Goal: Task Accomplishment & Management: Use online tool/utility

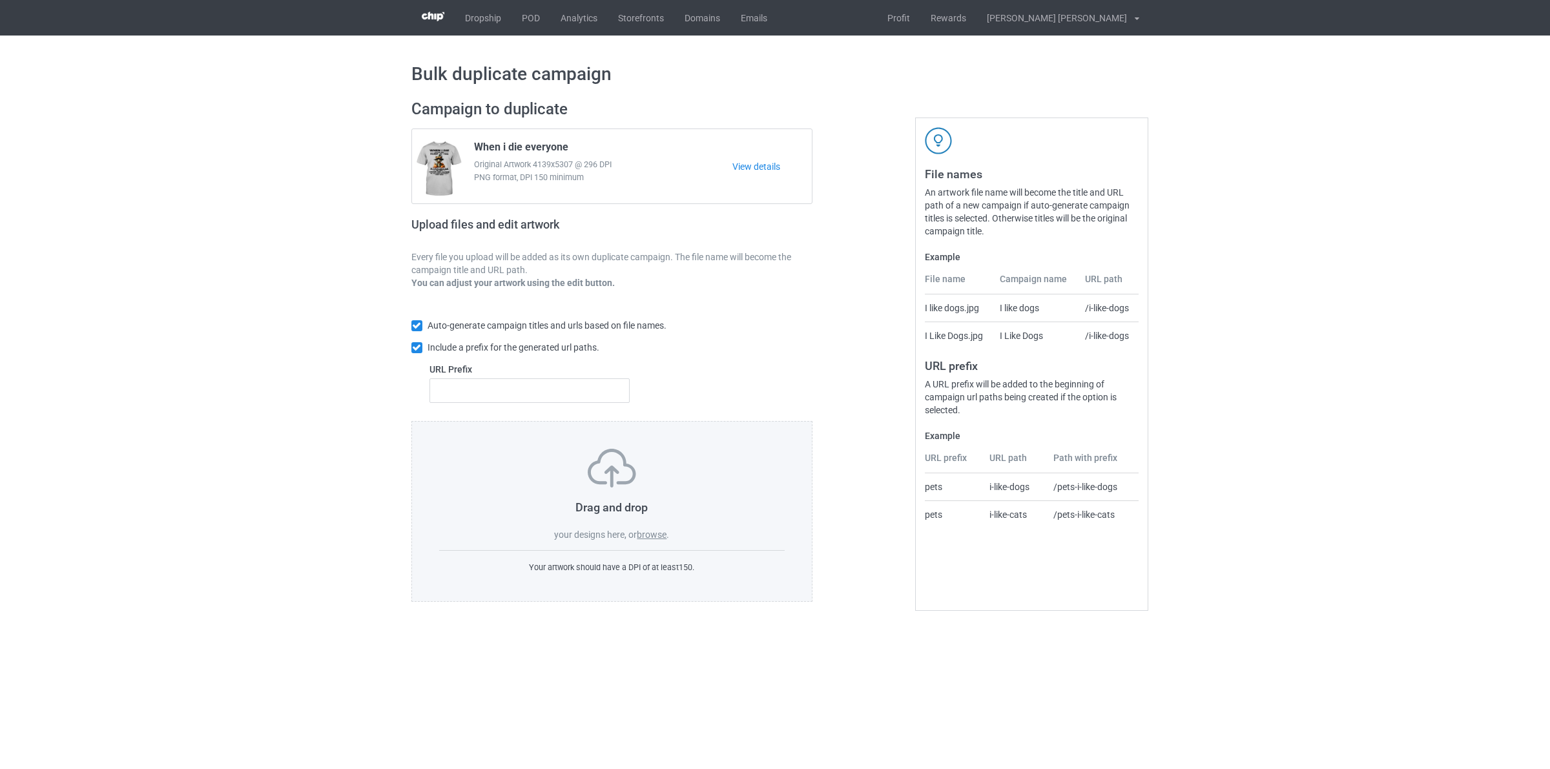
click at [656, 533] on label "browse" at bounding box center [652, 534] width 30 height 10
click at [0, 0] on input "browse" at bounding box center [0, 0] width 0 height 0
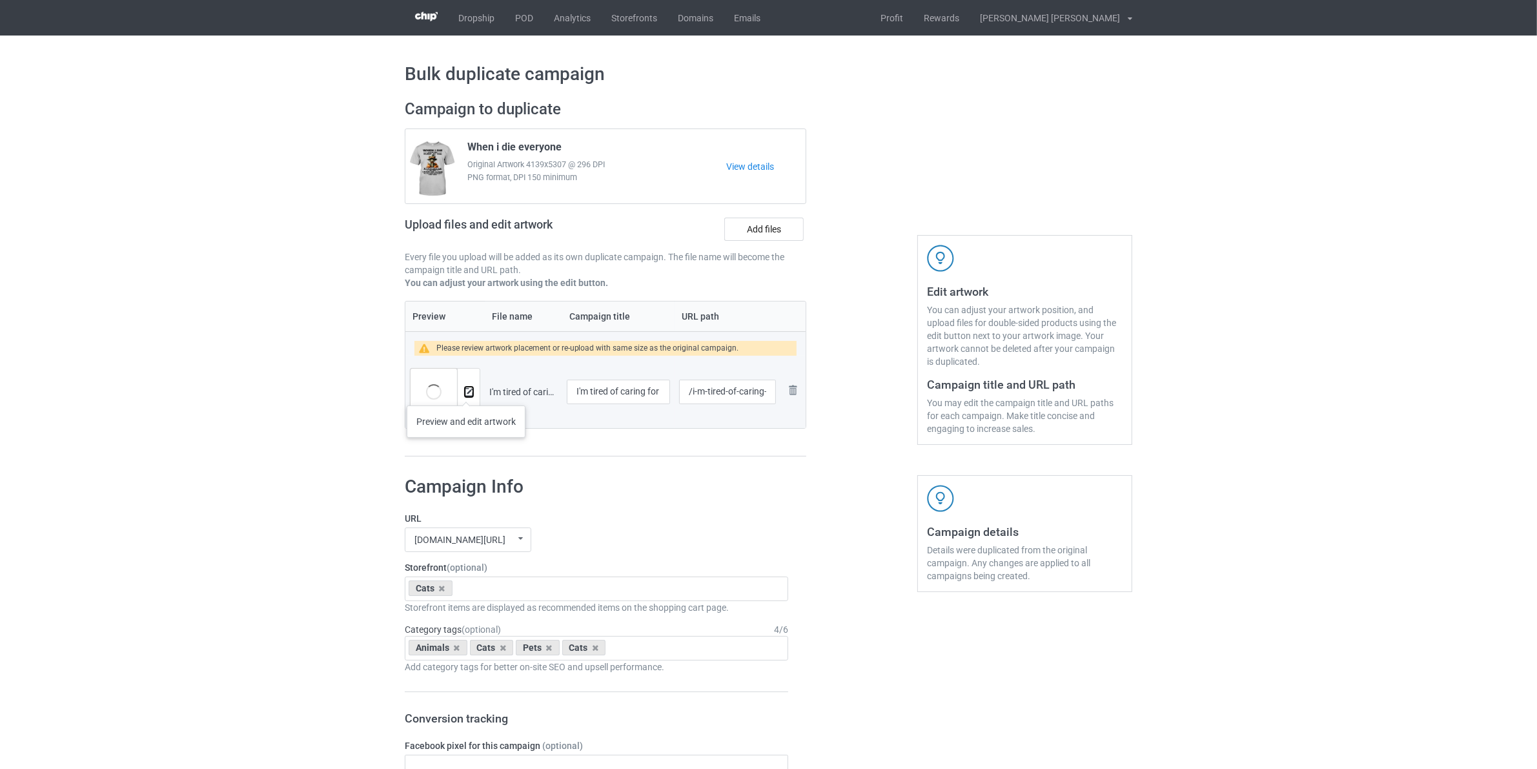
click at [466, 393] on img at bounding box center [469, 392] width 8 height 8
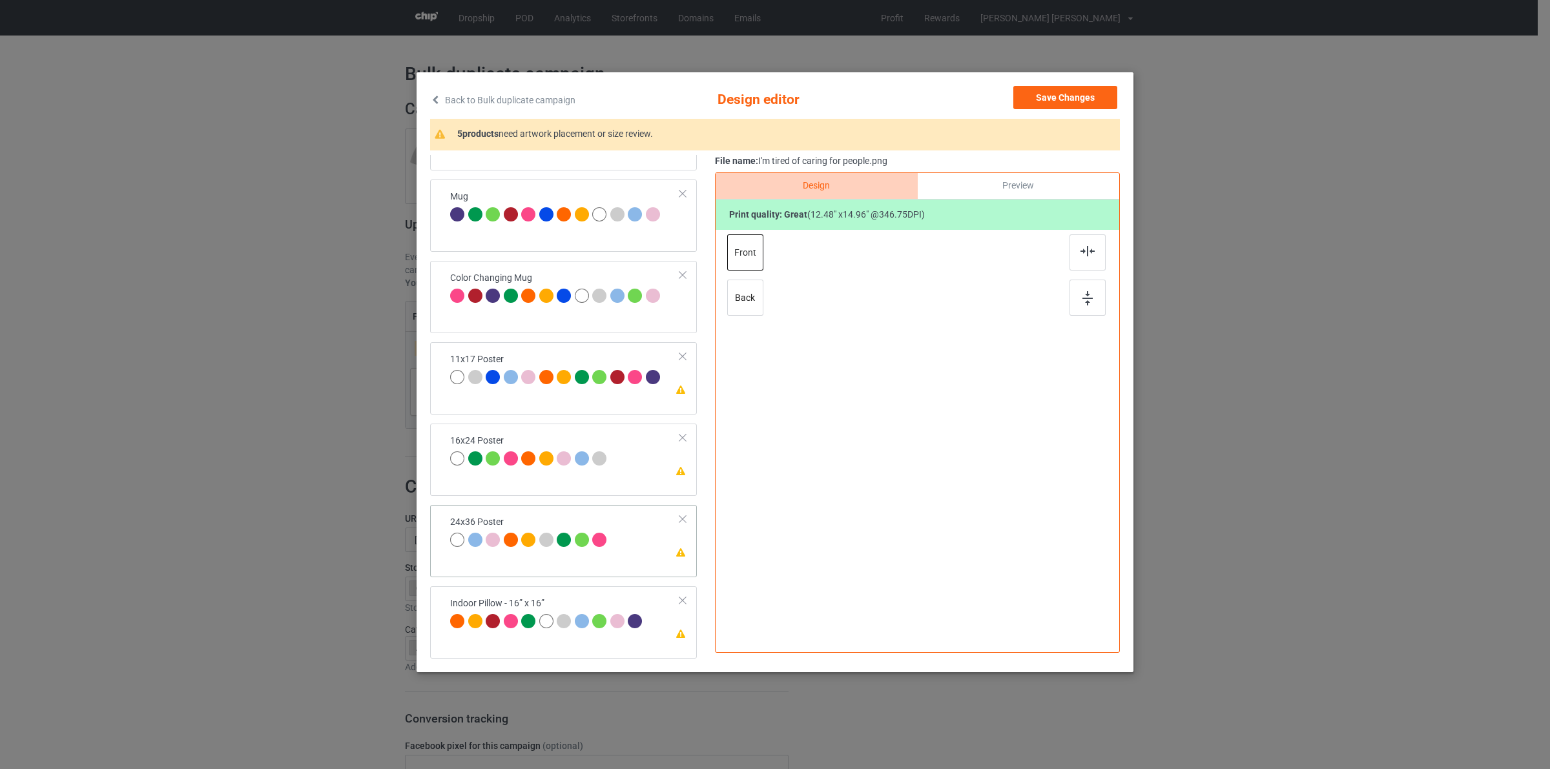
click at [582, 524] on div "24x36 Poster" at bounding box center [530, 531] width 160 height 30
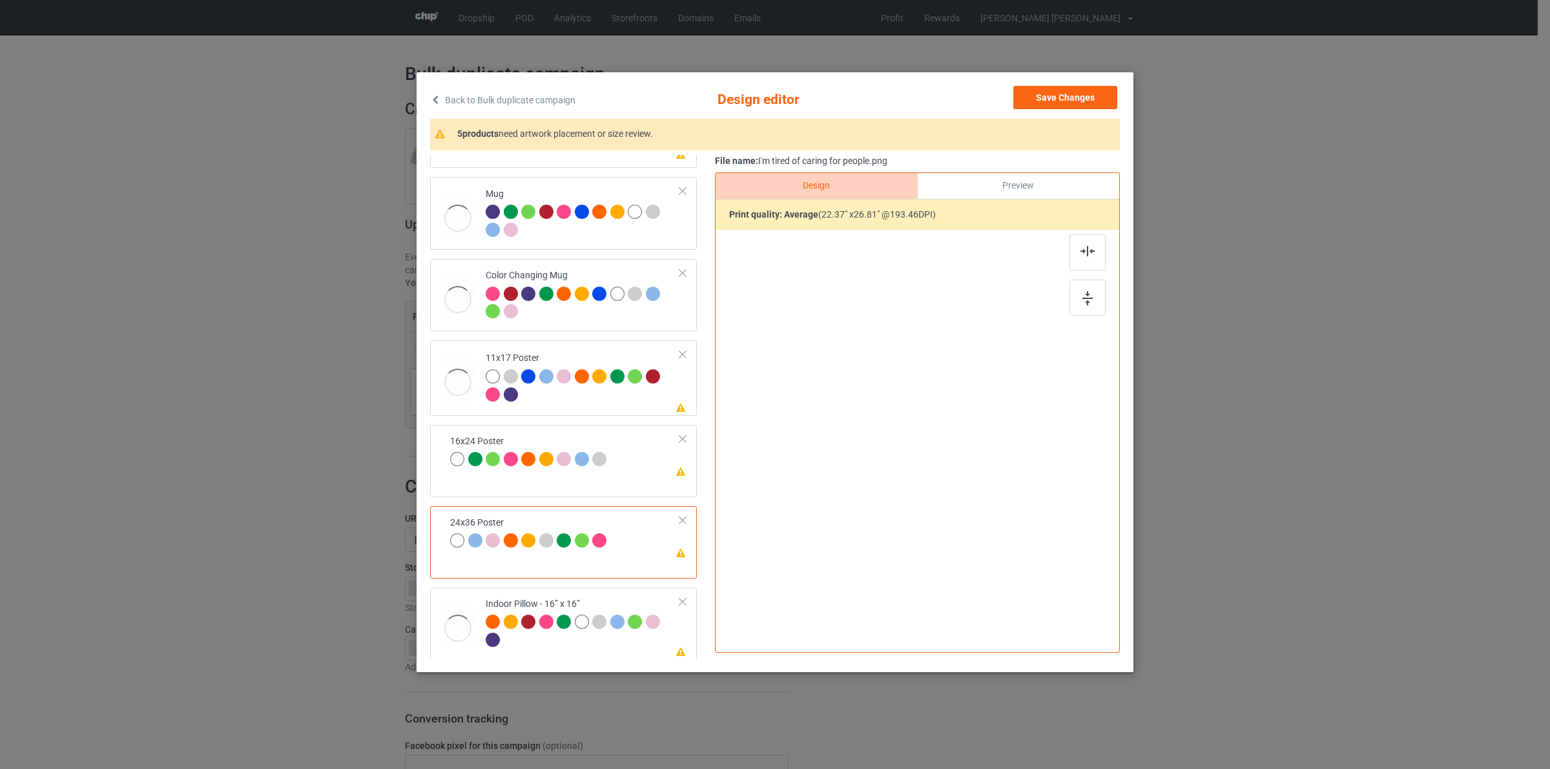
scroll to position [712, 0]
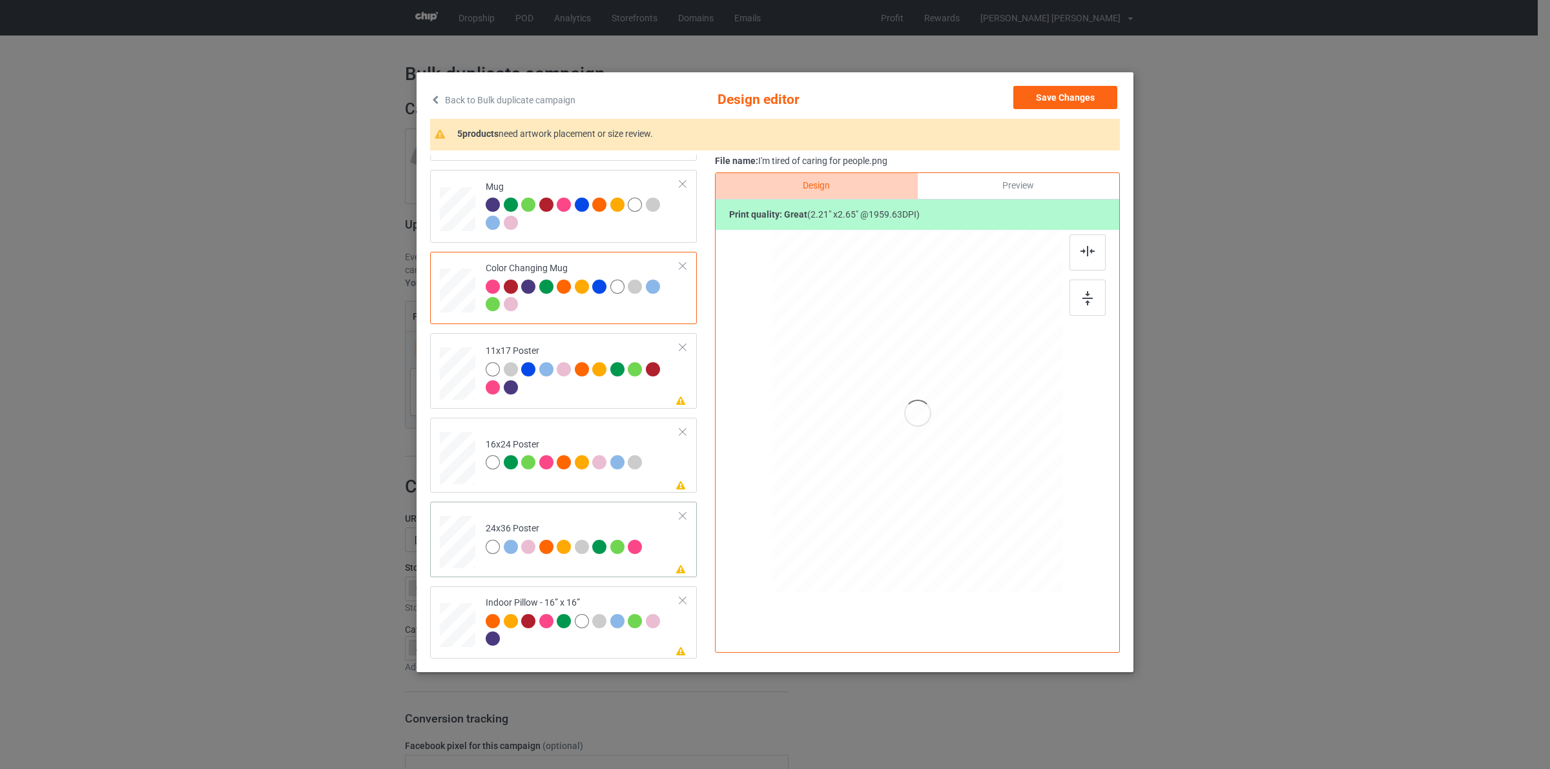
scroll to position [724, 0]
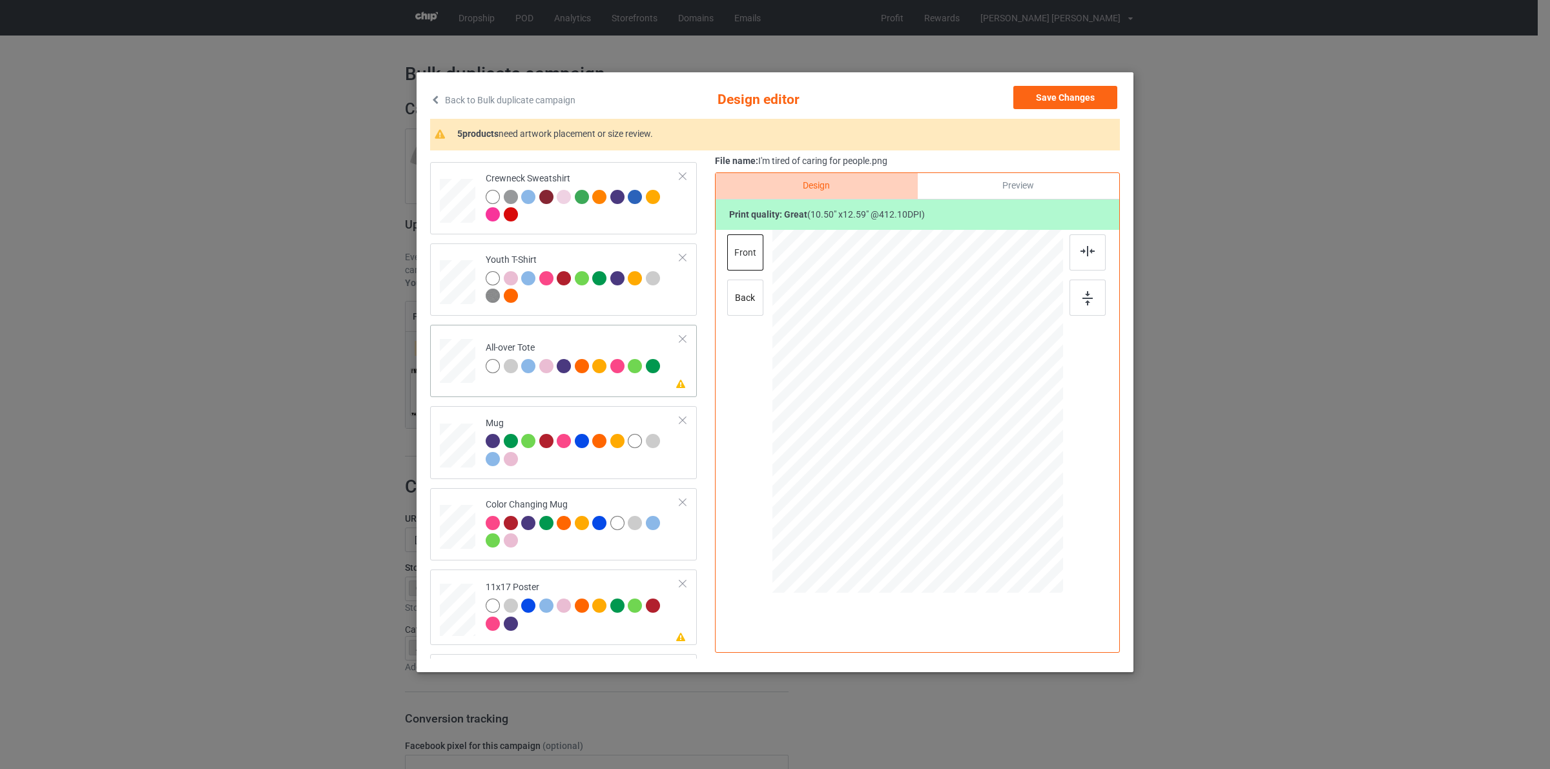
scroll to position [159, 0]
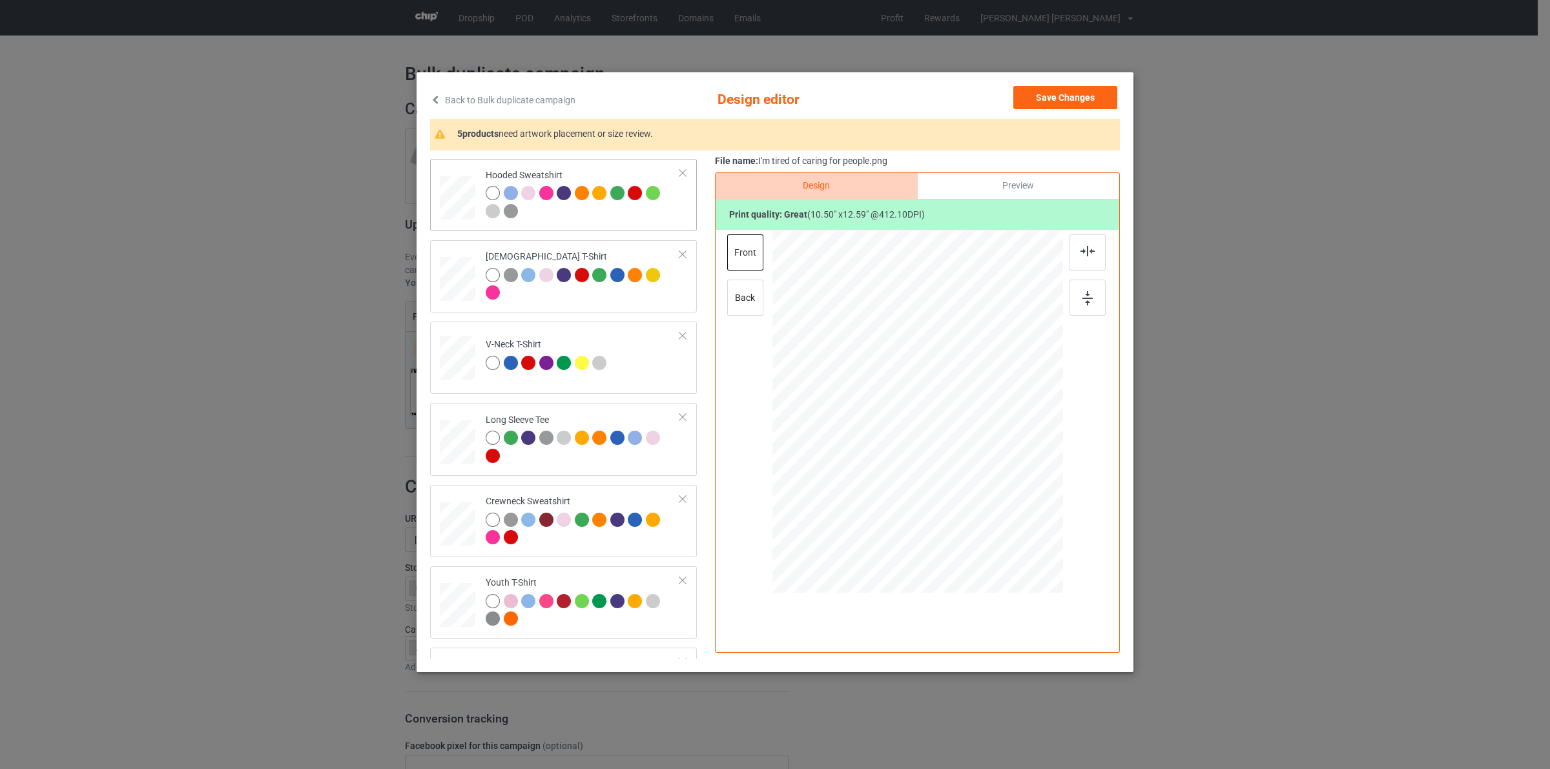
drag, startPoint x: 453, startPoint y: 192, endPoint x: 478, endPoint y: 228, distance: 44.4
click at [453, 39] on div at bounding box center [458, 29] width 15 height 17
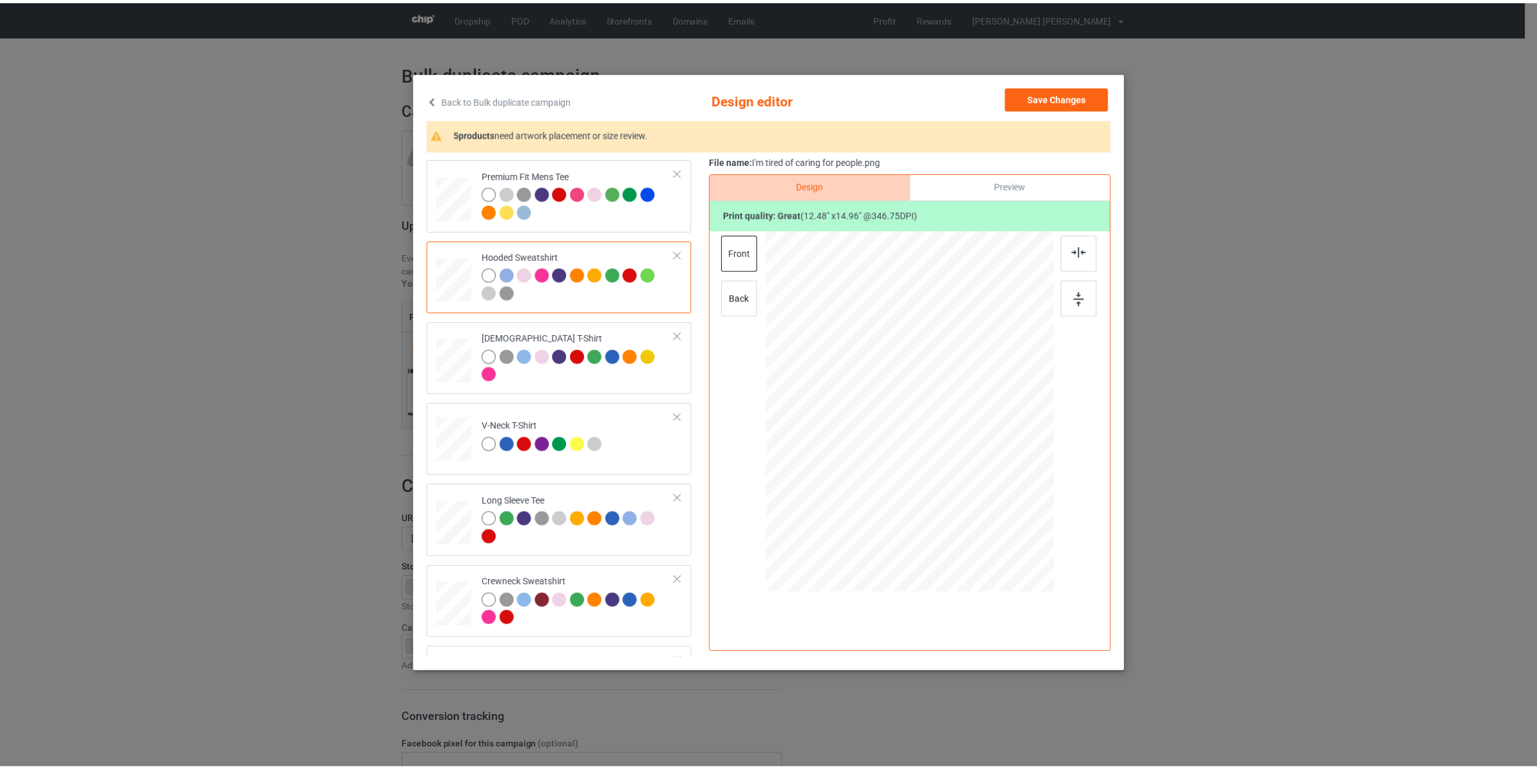
scroll to position [0, 0]
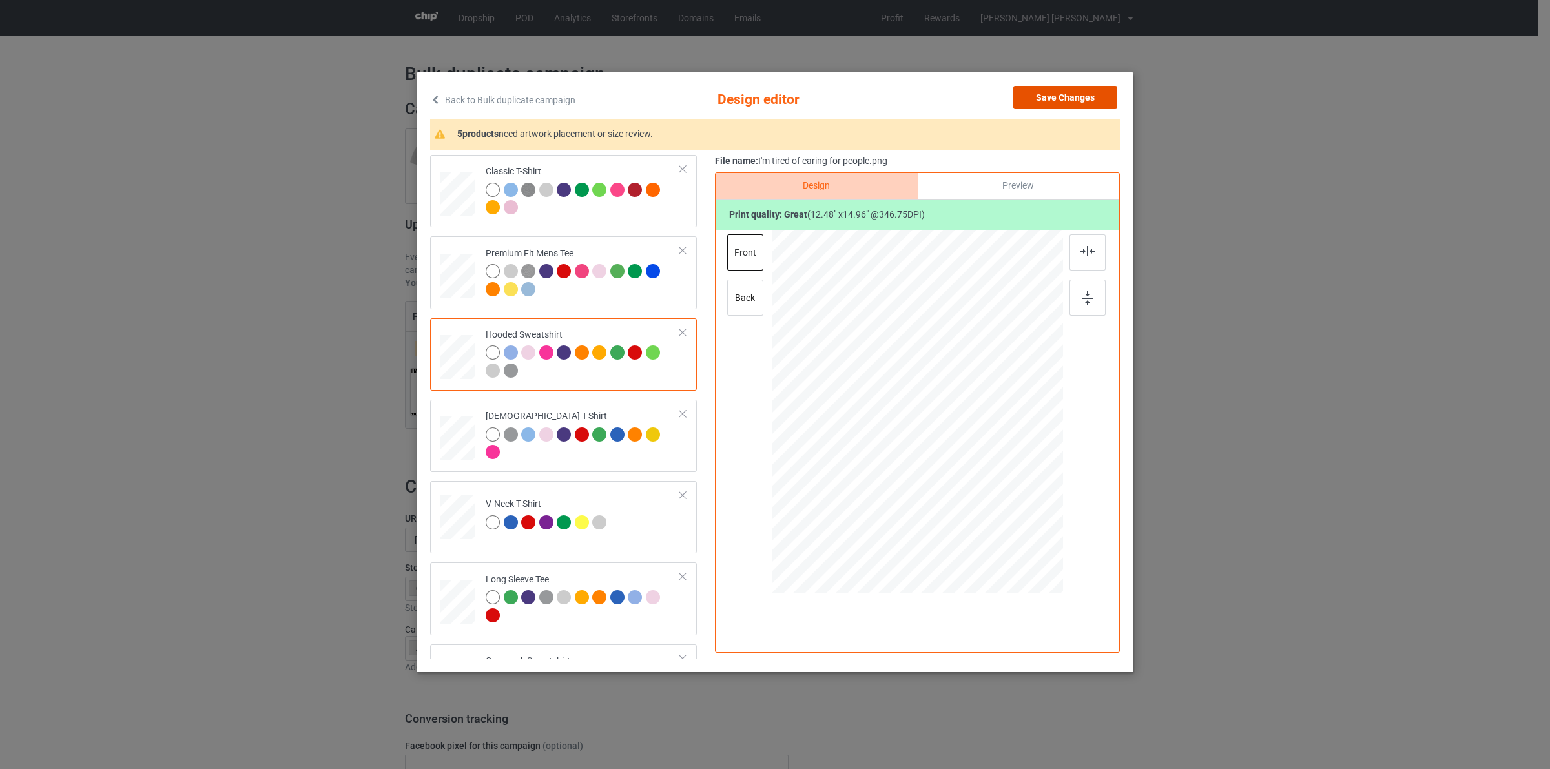
click at [1077, 87] on button "Save Changes" at bounding box center [1065, 97] width 104 height 23
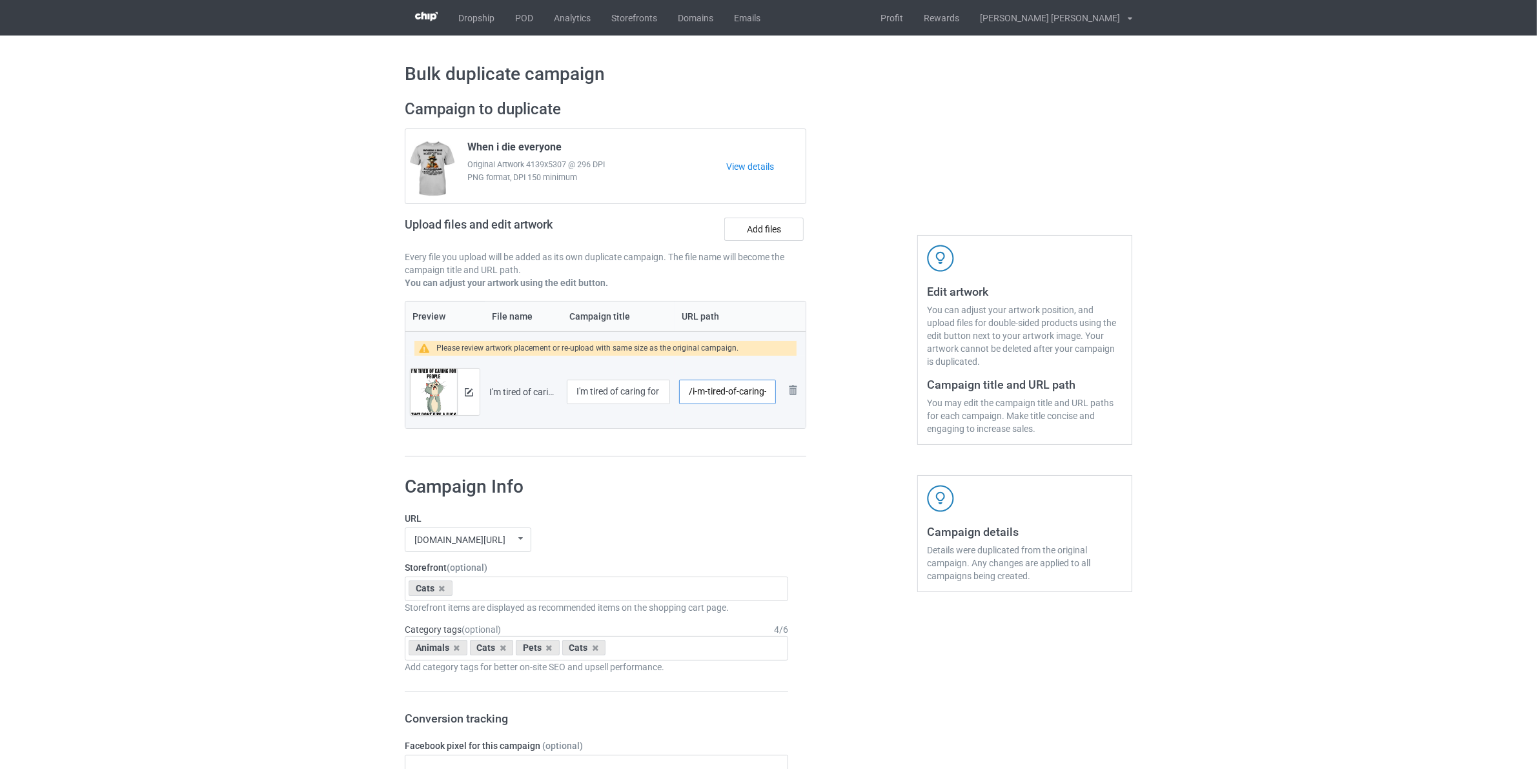
click at [692, 393] on input "/i-m-tired-of-caring-for-people" at bounding box center [727, 392] width 97 height 25
drag, startPoint x: 686, startPoint y: 452, endPoint x: 693, endPoint y: 514, distance: 62.4
click at [692, 514] on label "URL" at bounding box center [597, 518] width 384 height 13
drag, startPoint x: 768, startPoint y: 396, endPoint x: 828, endPoint y: 405, distance: 60.8
click at [828, 405] on div "Campaign to duplicate When i die everyone Original Artwork 4139x5307 @ 296 DPI …" at bounding box center [769, 278] width 746 height 376
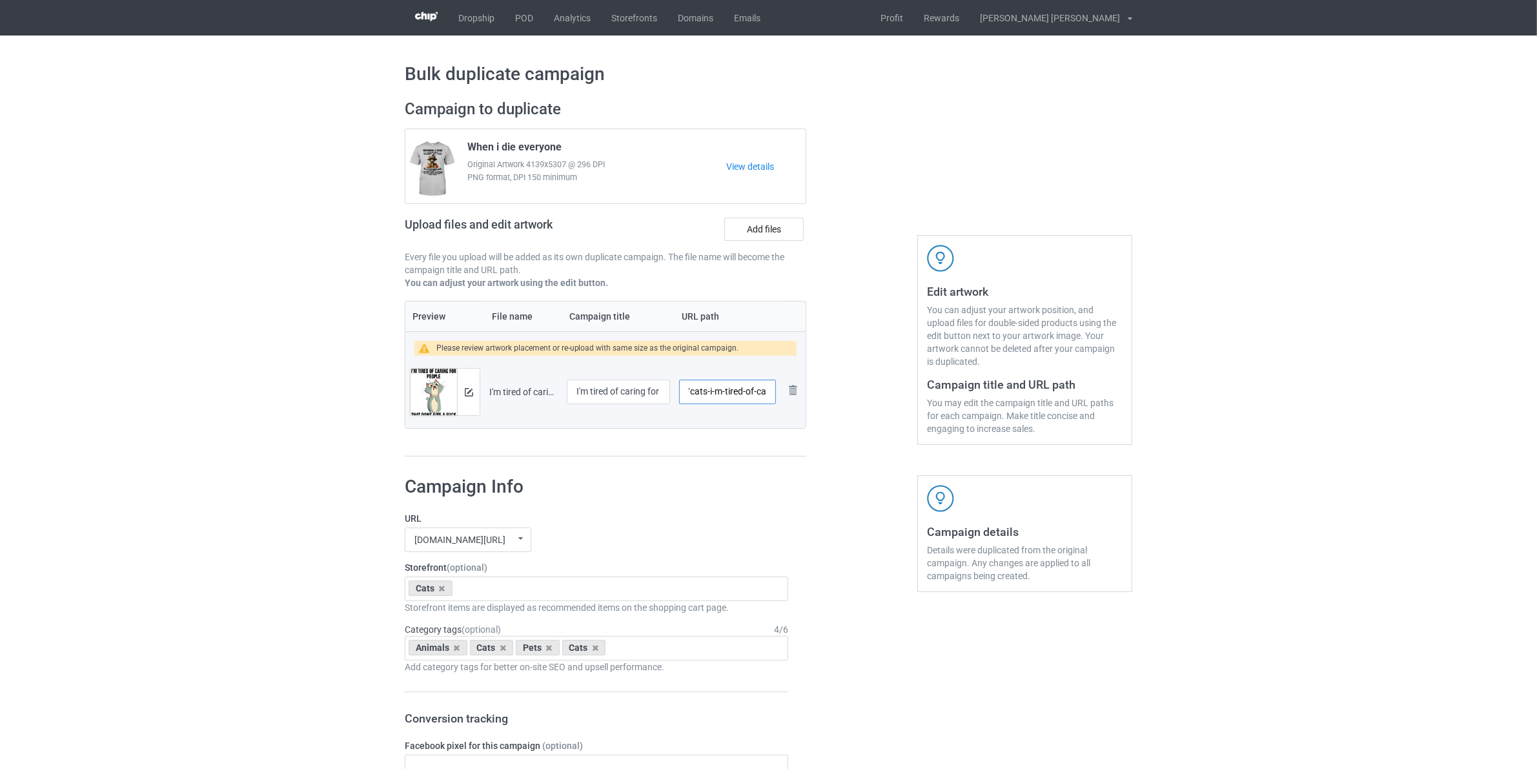
scroll to position [0, 2]
type input "/cats-i-m-tired-of-ca"
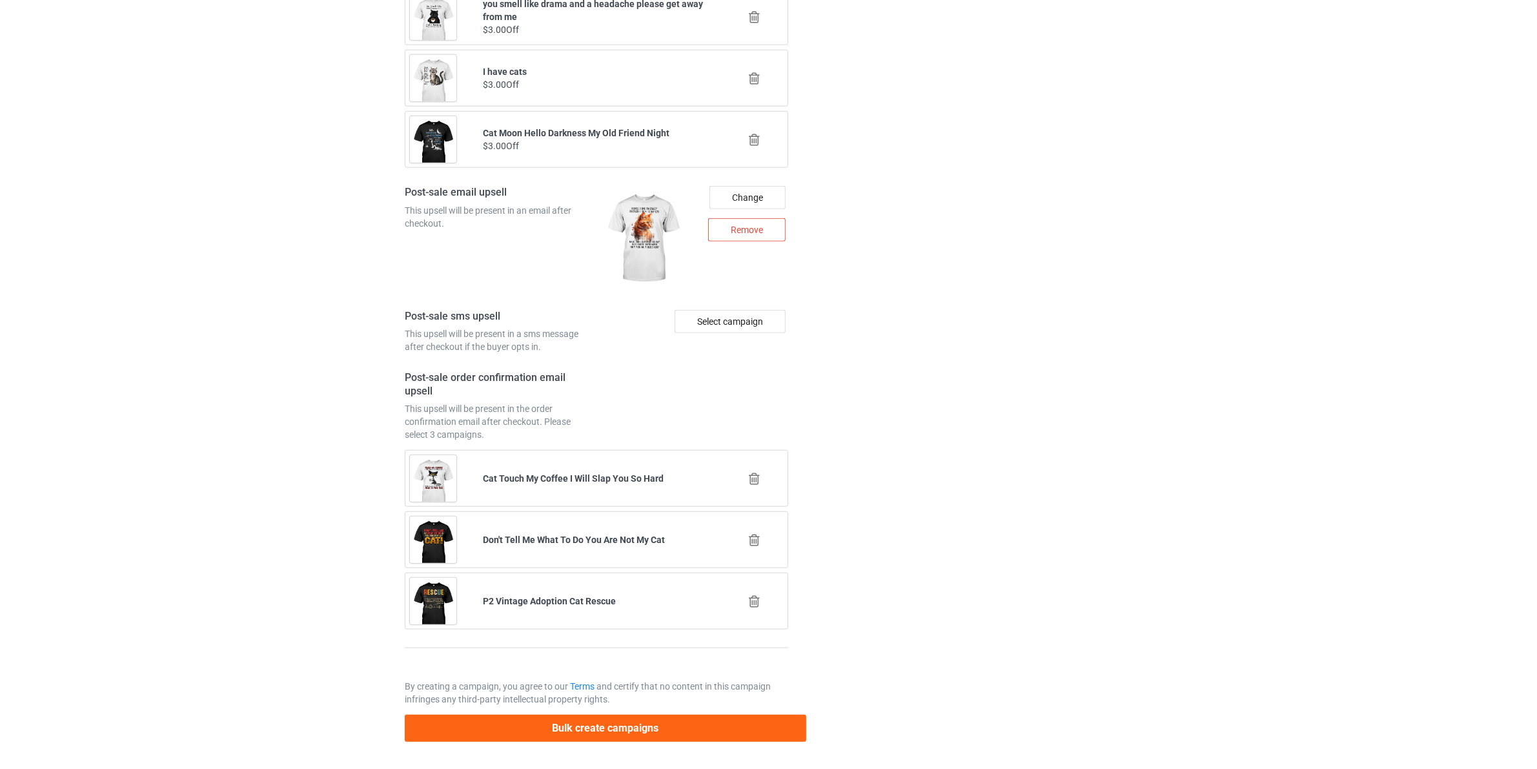
scroll to position [1535, 0]
drag, startPoint x: 633, startPoint y: 721, endPoint x: 601, endPoint y: 679, distance: 53.1
click at [631, 721] on button "Bulk create campaigns" at bounding box center [606, 728] width 402 height 26
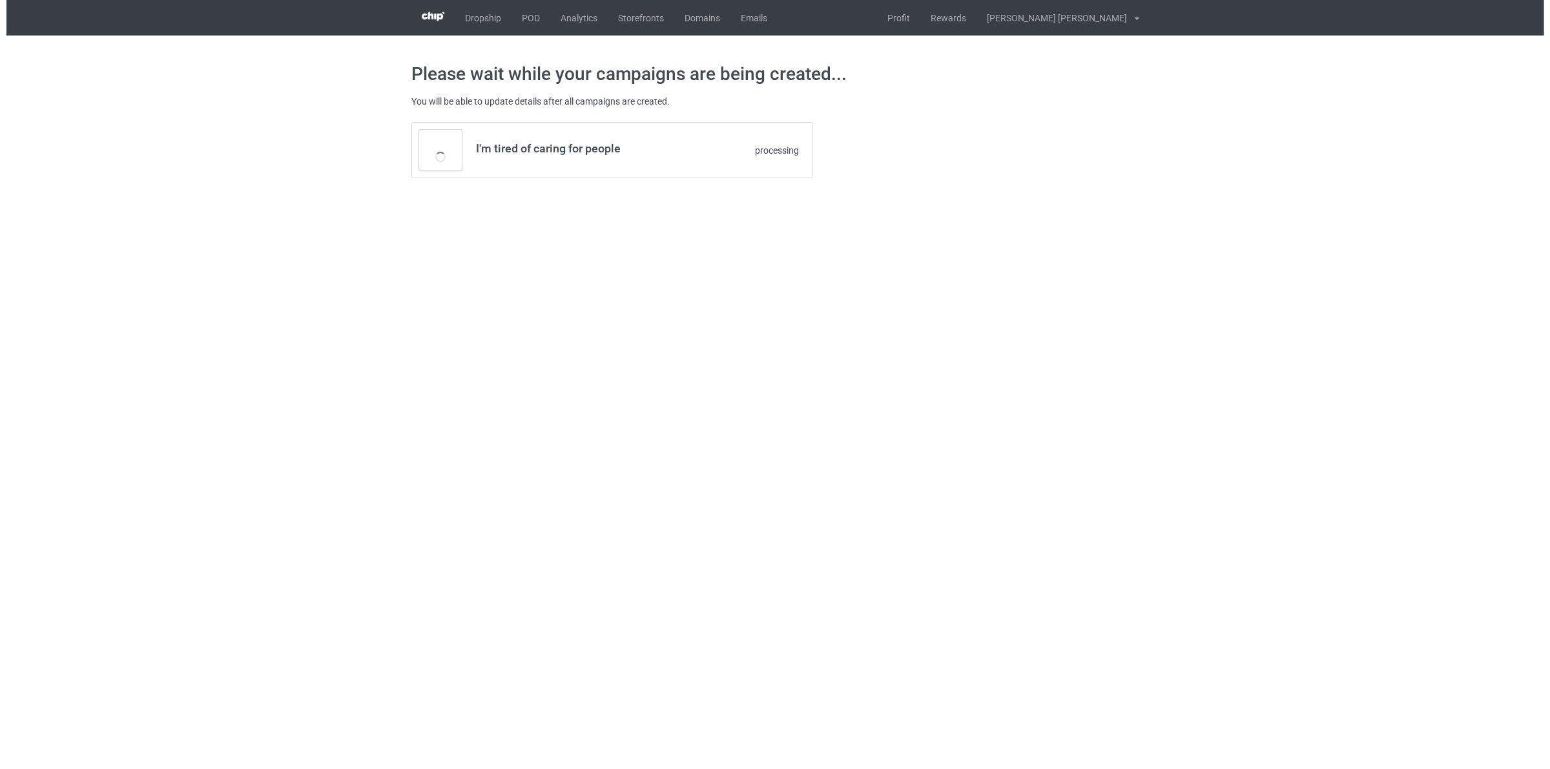
scroll to position [0, 0]
